Goal: Use online tool/utility: Use online tool/utility

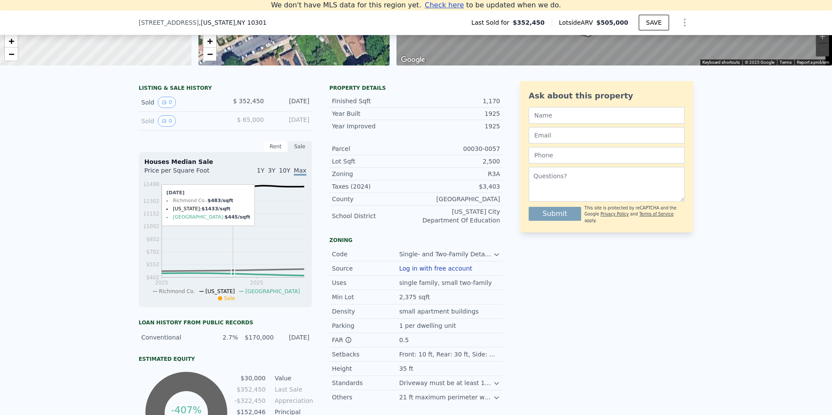
scroll to position [163, 0]
click at [266, 153] on div "Rent" at bounding box center [276, 146] width 24 height 11
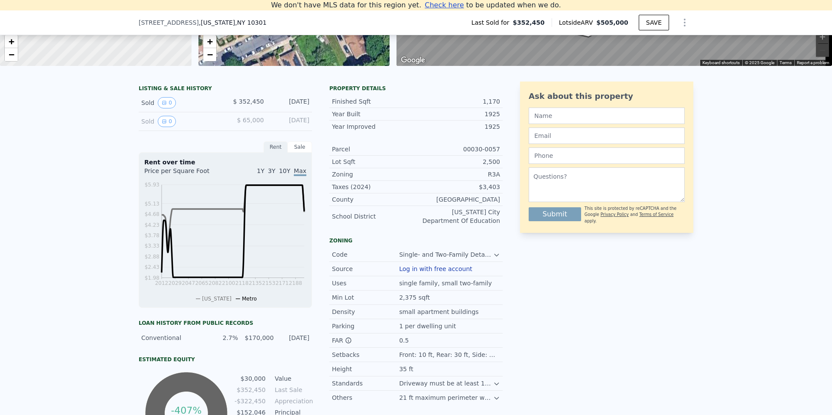
click at [297, 153] on div "Sale" at bounding box center [300, 146] width 24 height 11
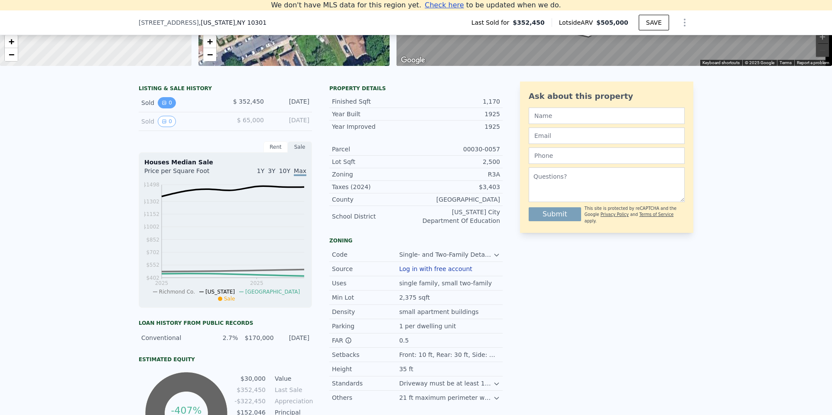
click at [164, 108] on button "0" at bounding box center [167, 102] width 18 height 11
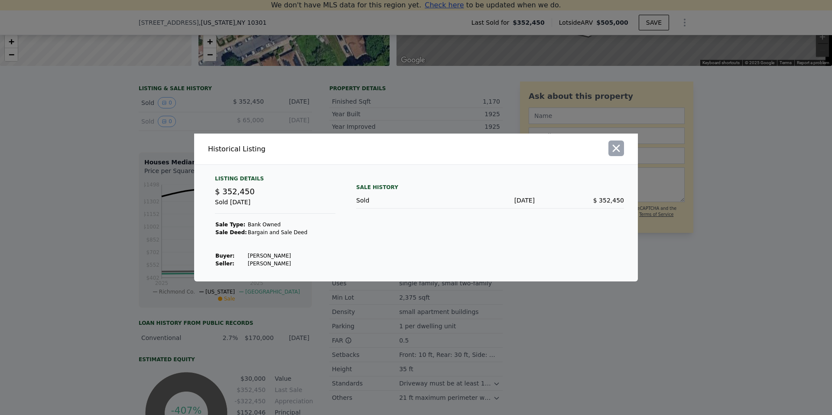
click at [618, 144] on icon "button" at bounding box center [616, 148] width 12 height 12
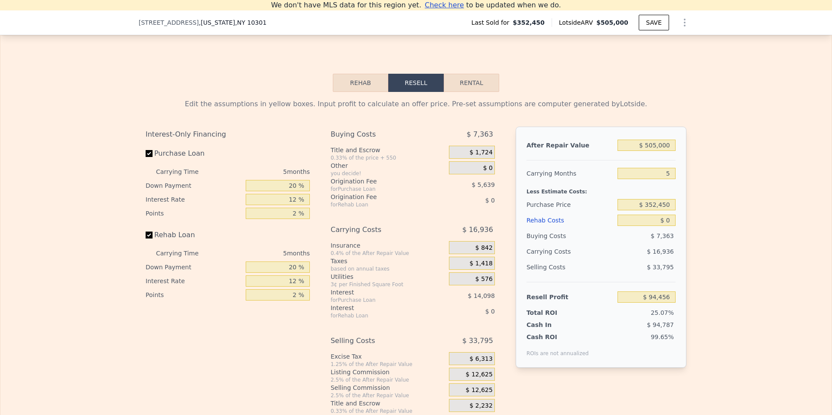
scroll to position [1214, 0]
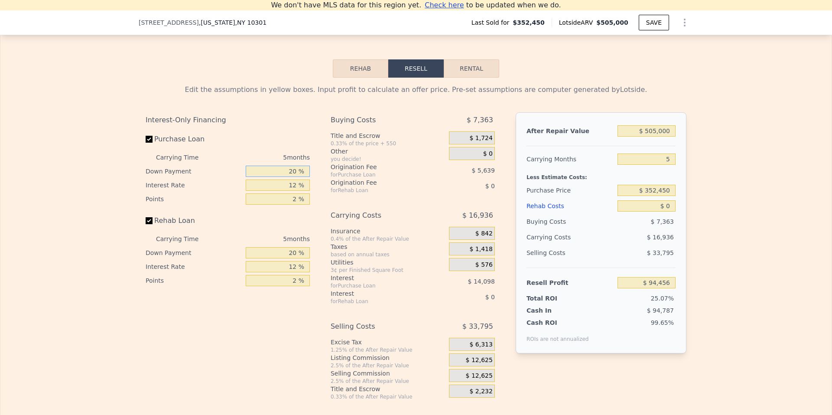
click at [293, 177] on input "20 %" at bounding box center [278, 171] width 64 height 11
type input "10 %"
type input "$ 91,991"
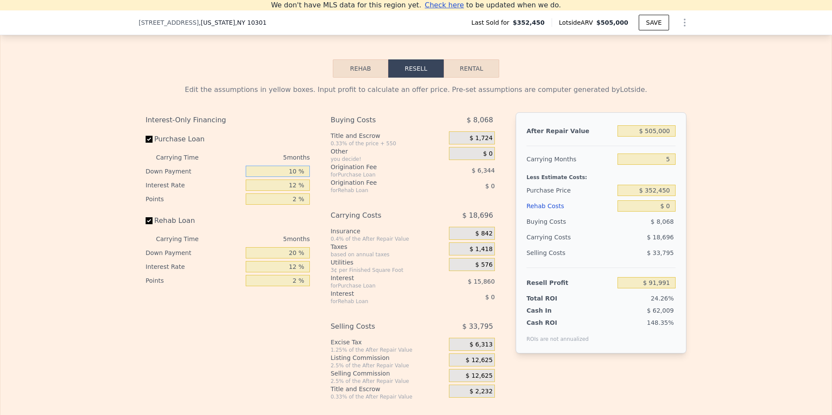
click at [295, 177] on input "10 %" at bounding box center [278, 171] width 64 height 11
type input "20 %"
type input "$ 94,456"
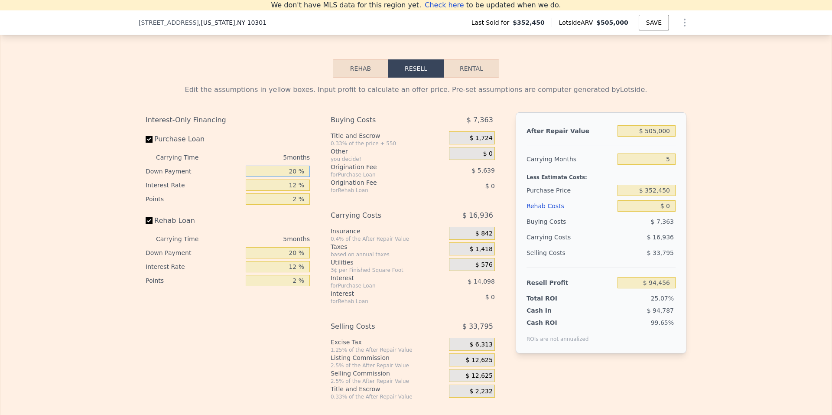
click at [296, 177] on input "20 %" at bounding box center [278, 171] width 64 height 11
type input "10 %"
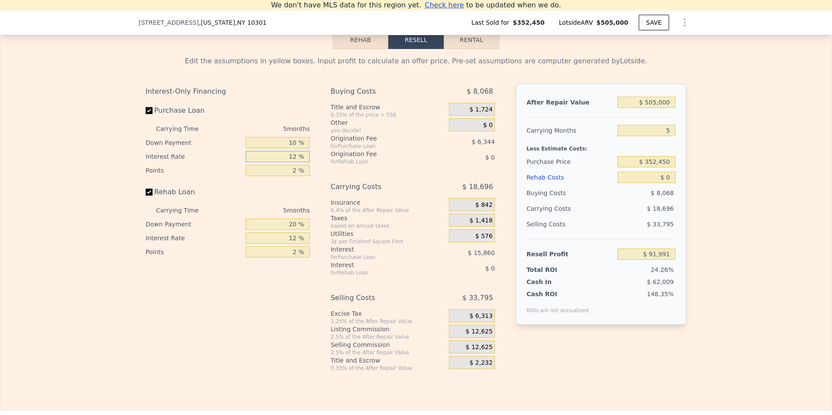
scroll to position [1257, 0]
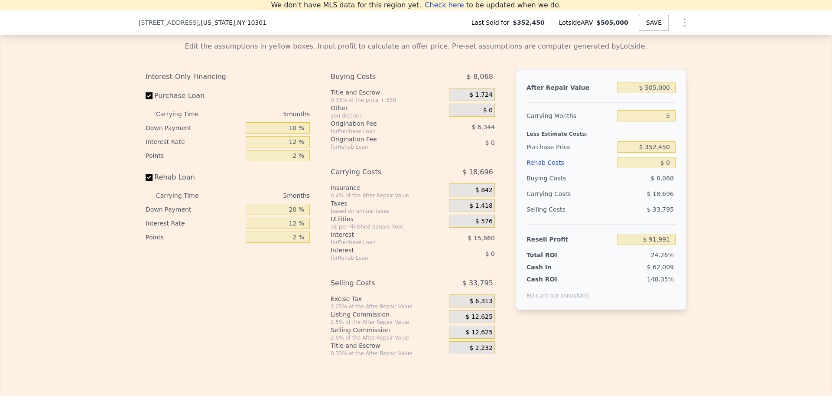
click at [750, 222] on div "Edit the assumptions in yellow boxes. Input profit to calculate an offer price.…" at bounding box center [415, 195] width 831 height 322
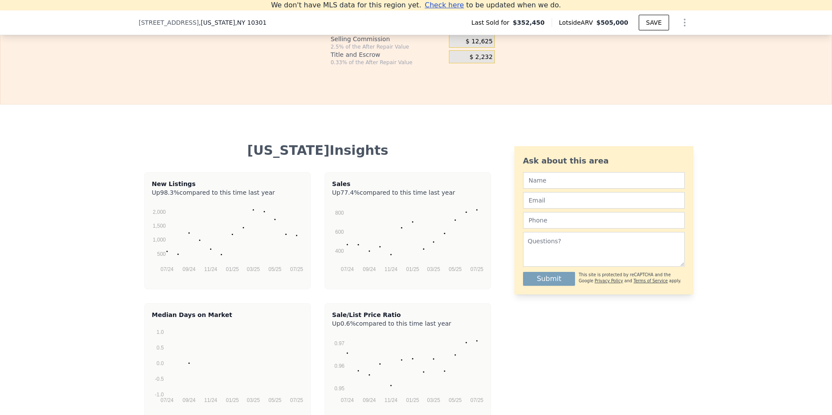
scroll to position [1560, 0]
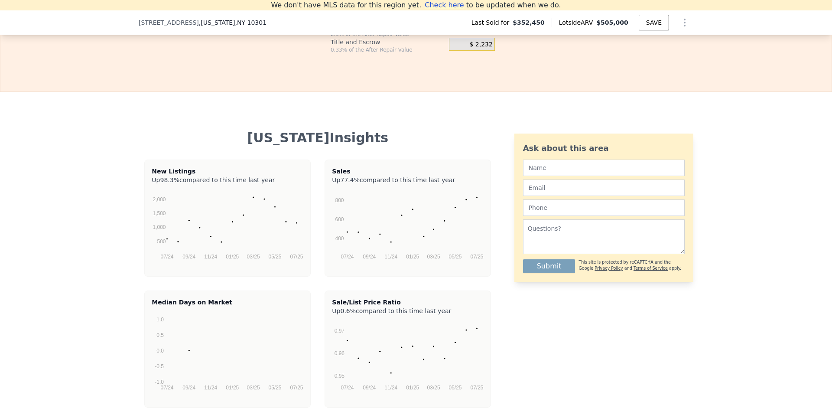
type input "$ 94,456"
